Goal: Task Accomplishment & Management: Use online tool/utility

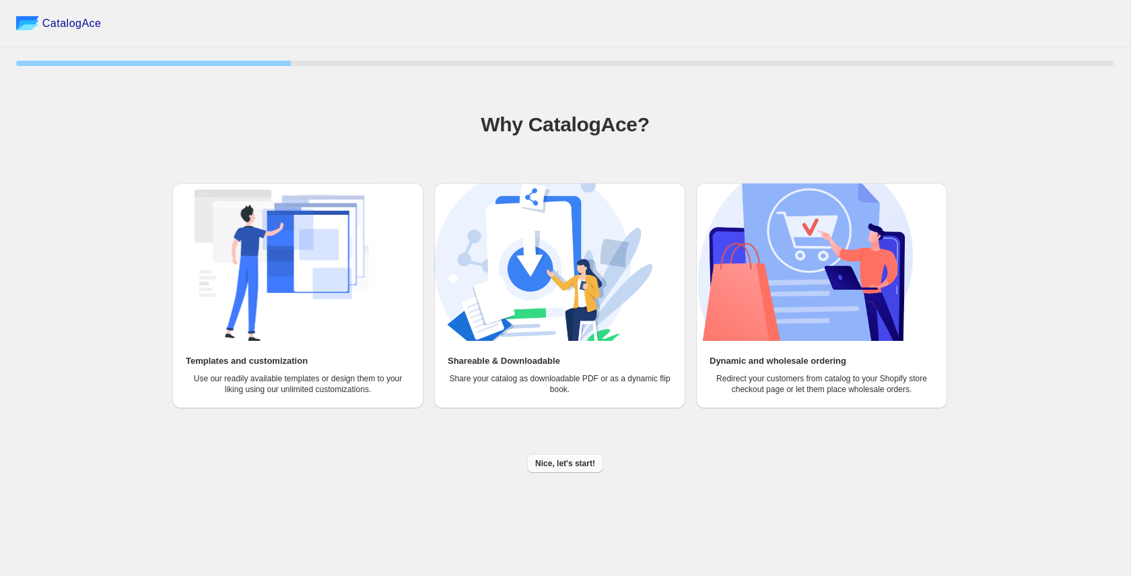
click at [545, 469] on button "Nice, let's start!" at bounding box center [565, 463] width 76 height 19
click at [545, 469] on div "CatalogAce 25 % Why CatalogAce? Templates and customization Use our readily ava…" at bounding box center [565, 288] width 1131 height 576
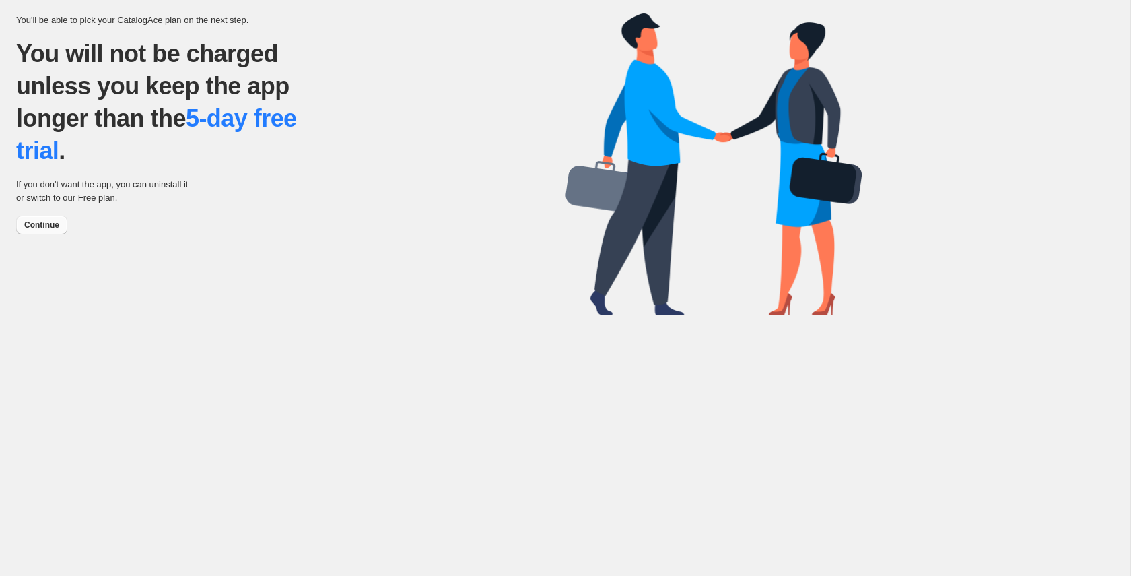
click at [49, 224] on span "Continue" at bounding box center [41, 225] width 35 height 11
click at [49, 224] on div "You'll be able to pick your CatalogAce plan on the next step. You will not be c…" at bounding box center [565, 288] width 1131 height 576
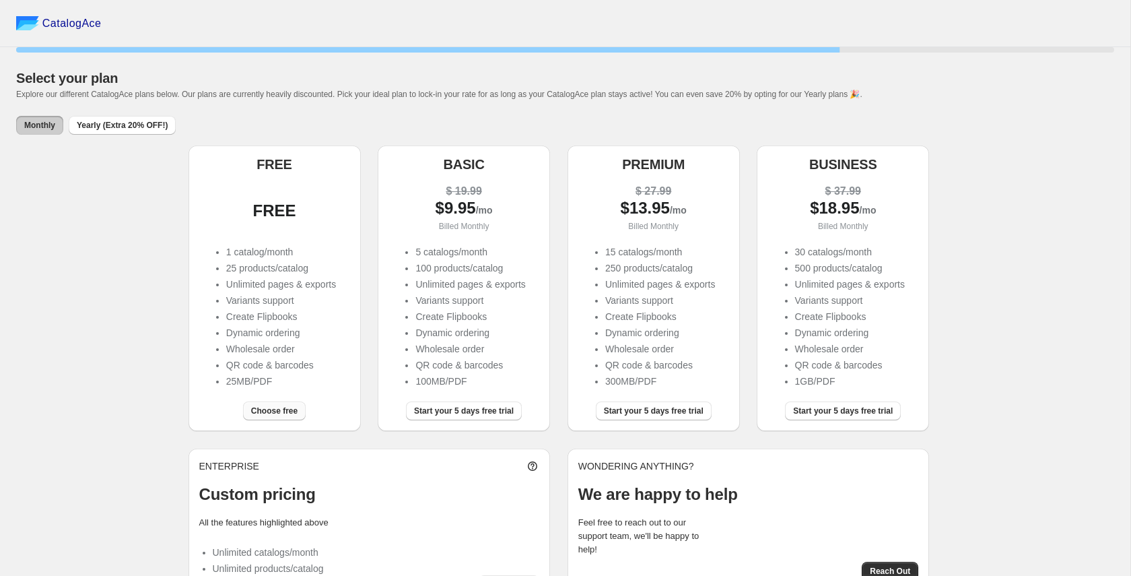
click at [273, 415] on span "Choose free" at bounding box center [274, 410] width 46 height 11
